Goal: Book appointment/travel/reservation

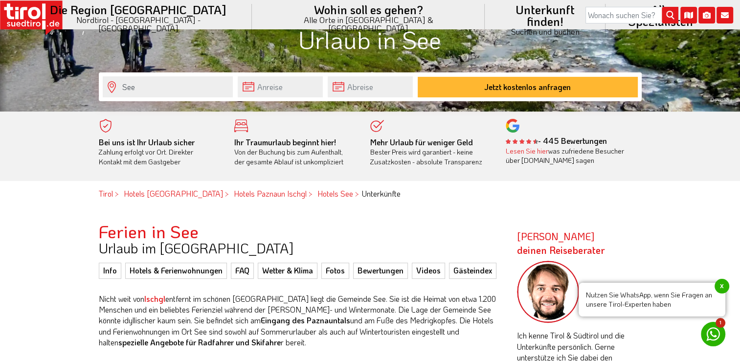
scroll to position [196, 0]
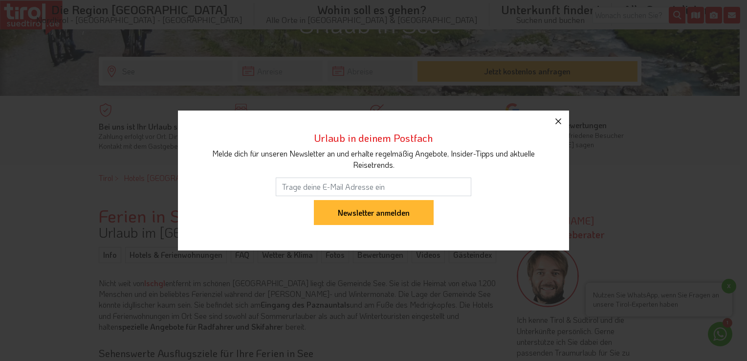
click at [557, 119] on icon "button" at bounding box center [559, 121] width 6 height 6
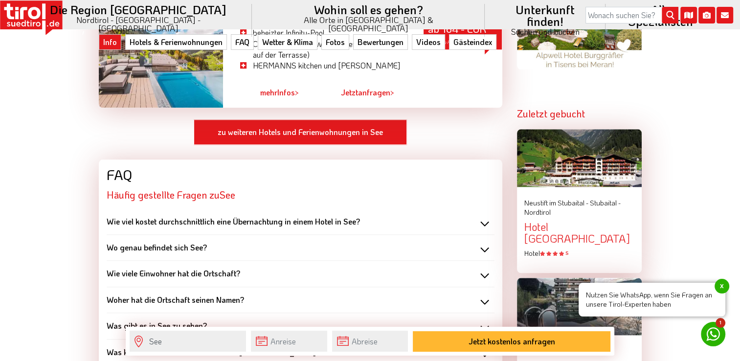
scroll to position [1027, 0]
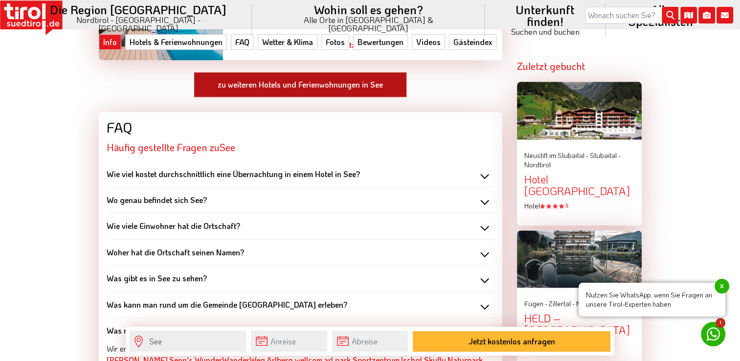
click at [330, 86] on link "zu weiteren Hotels und Ferienwohnungen in See" at bounding box center [300, 84] width 213 height 25
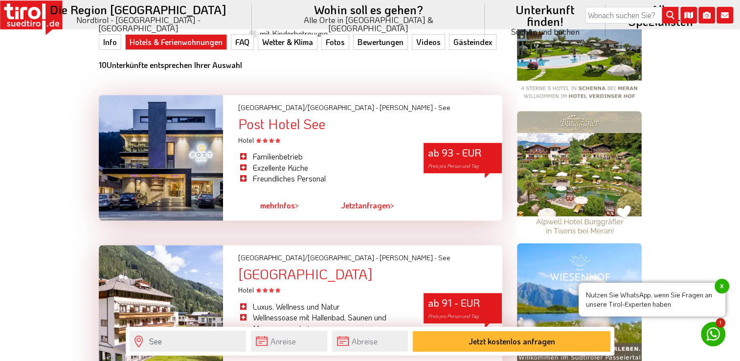
scroll to position [685, 0]
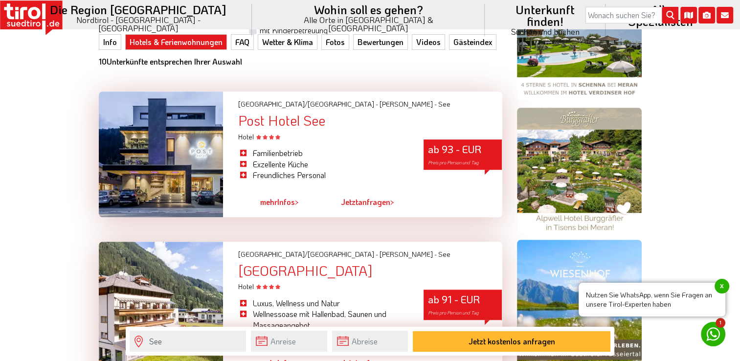
drag, startPoint x: 382, startPoint y: 112, endPoint x: 686, endPoint y: 127, distance: 304.6
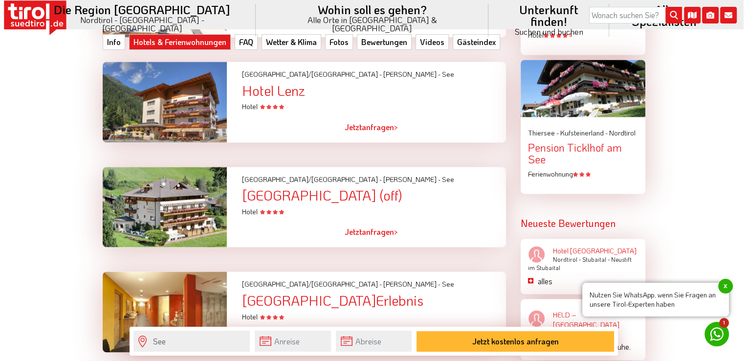
scroll to position [1272, 0]
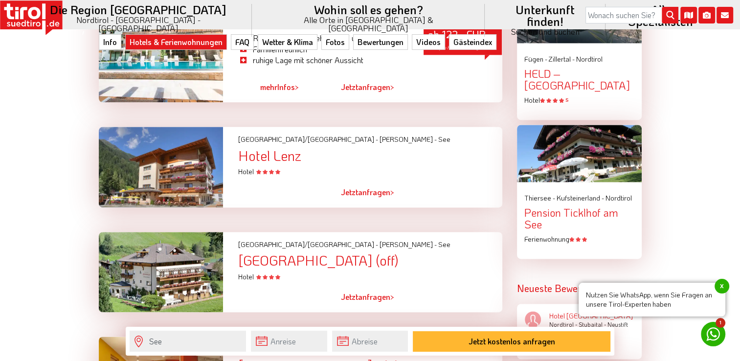
click at [351, 192] on span "Jetzt" at bounding box center [349, 192] width 17 height 10
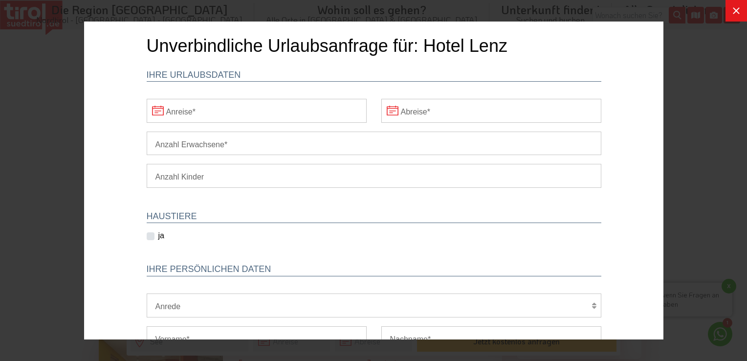
scroll to position [0, 0]
